Goal: Task Accomplishment & Management: Use online tool/utility

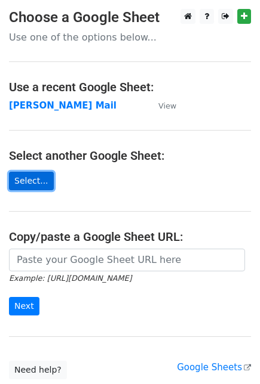
click at [29, 181] on link "Select..." at bounding box center [31, 181] width 45 height 18
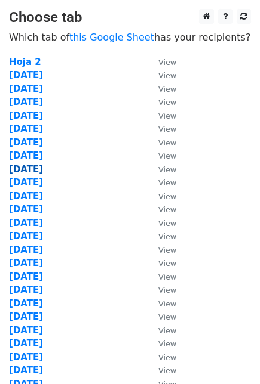
click at [26, 166] on strong "[DATE]" at bounding box center [26, 169] width 34 height 11
click at [13, 171] on strong "[DATE]" at bounding box center [26, 169] width 34 height 11
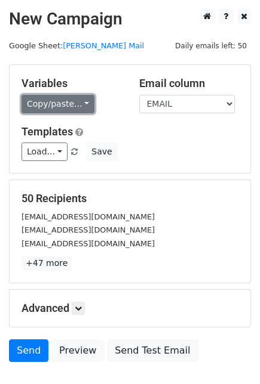
click at [77, 105] on link "Copy/paste..." at bounding box center [57, 104] width 73 height 18
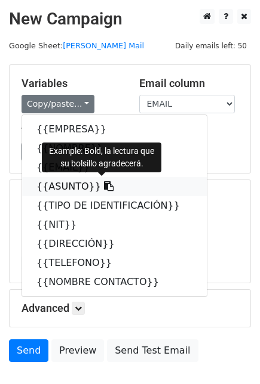
click at [104, 184] on icon at bounding box center [109, 186] width 10 height 10
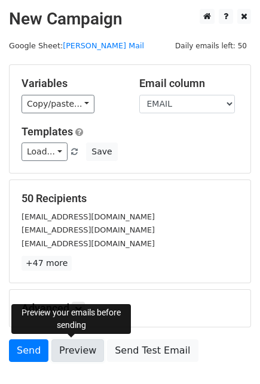
click at [76, 352] on link "Preview" at bounding box center [77, 351] width 53 height 23
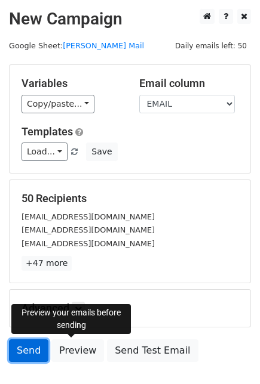
click at [29, 357] on link "Send" at bounding box center [28, 351] width 39 height 23
